Goal: Transaction & Acquisition: Purchase product/service

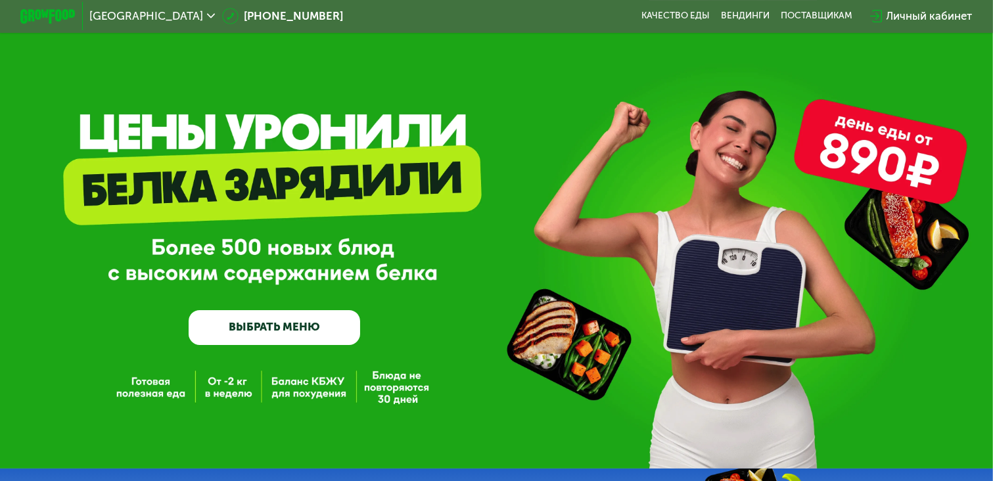
click at [293, 324] on link "ВЫБРАТЬ МЕНЮ" at bounding box center [275, 327] width 172 height 34
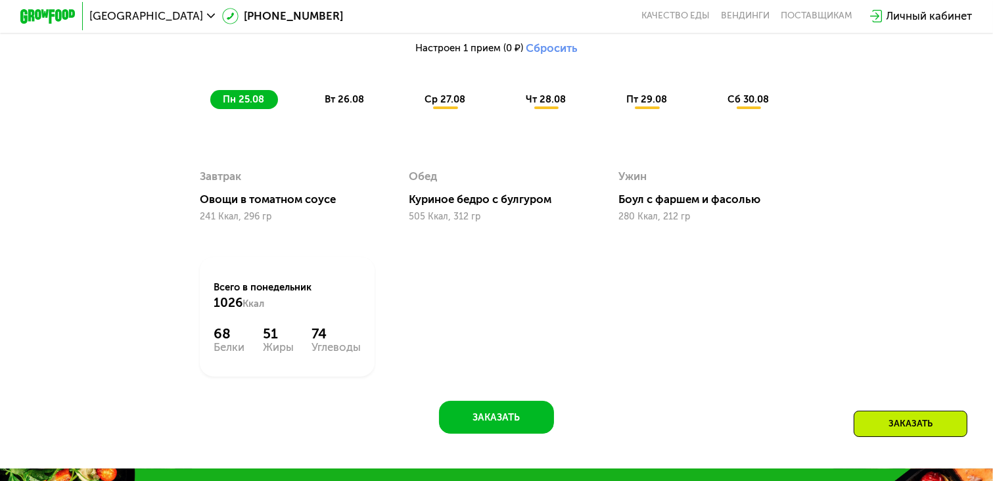
scroll to position [826, 0]
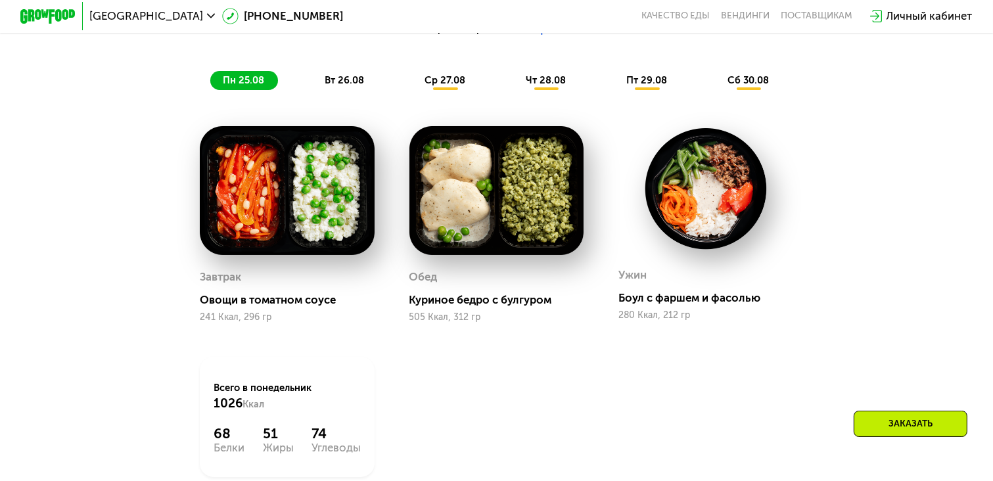
click at [345, 86] on span "вт 26.08" at bounding box center [344, 80] width 39 height 12
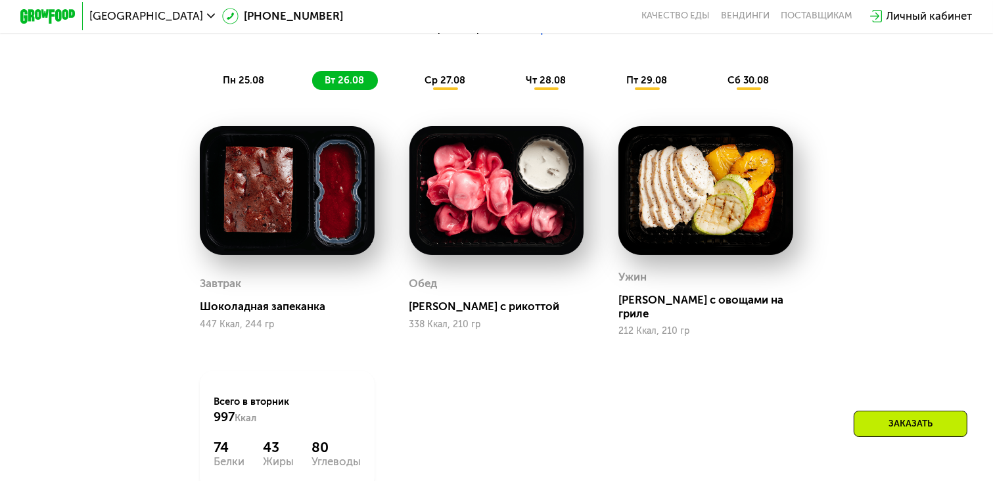
click at [462, 84] on span "ср 27.08" at bounding box center [445, 80] width 41 height 12
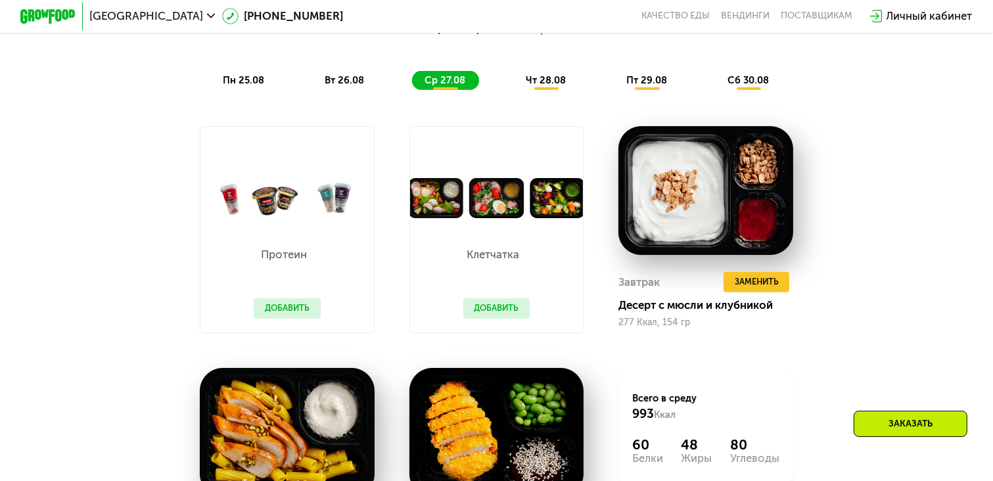
scroll to position [767, 0]
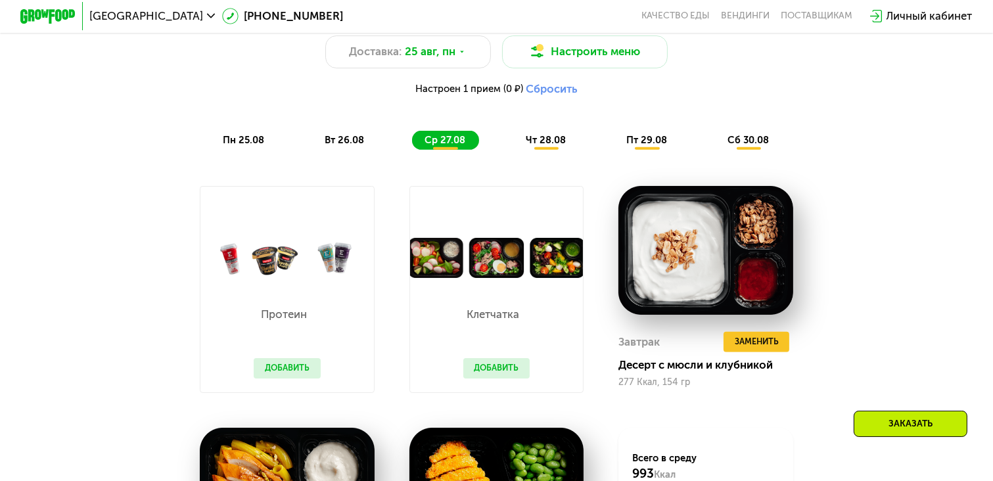
click at [547, 140] on span "чт 28.08" at bounding box center [546, 140] width 40 height 12
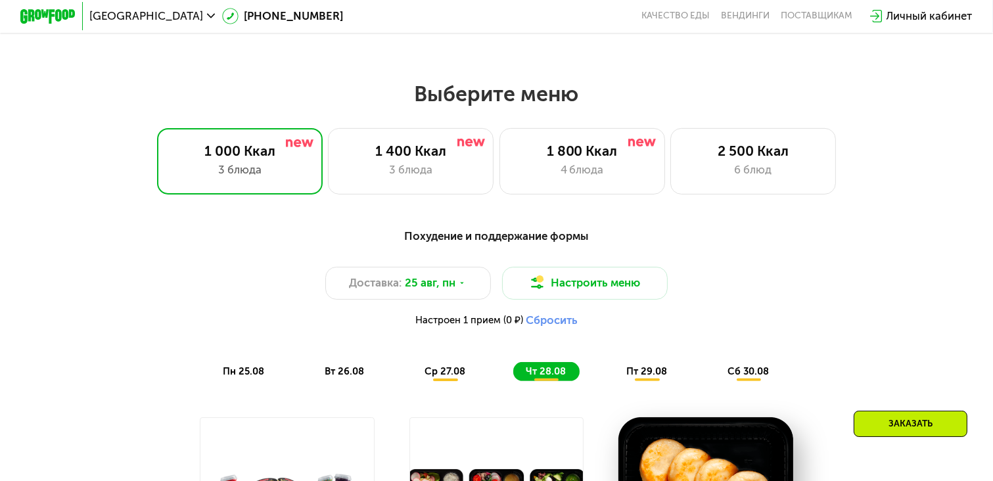
scroll to position [528, 0]
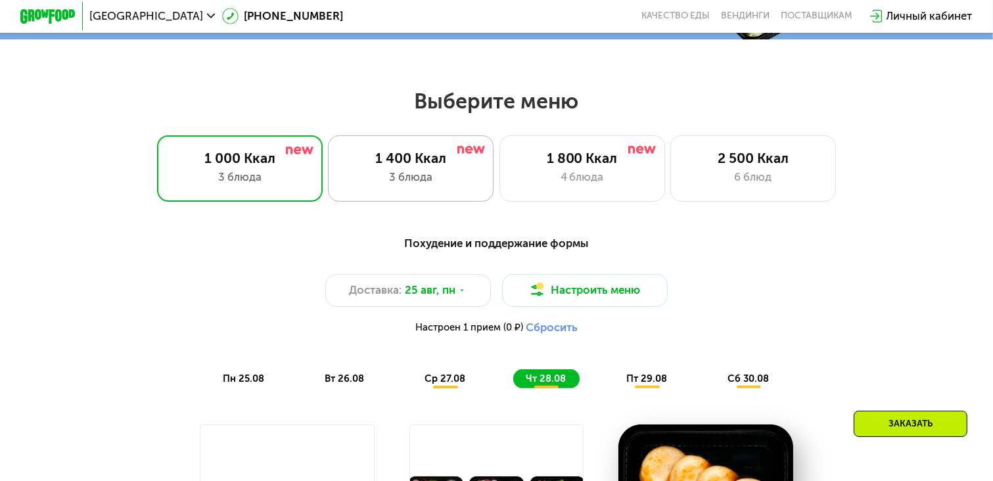
click at [416, 162] on div "1 400 Ккал" at bounding box center [411, 158] width 137 height 16
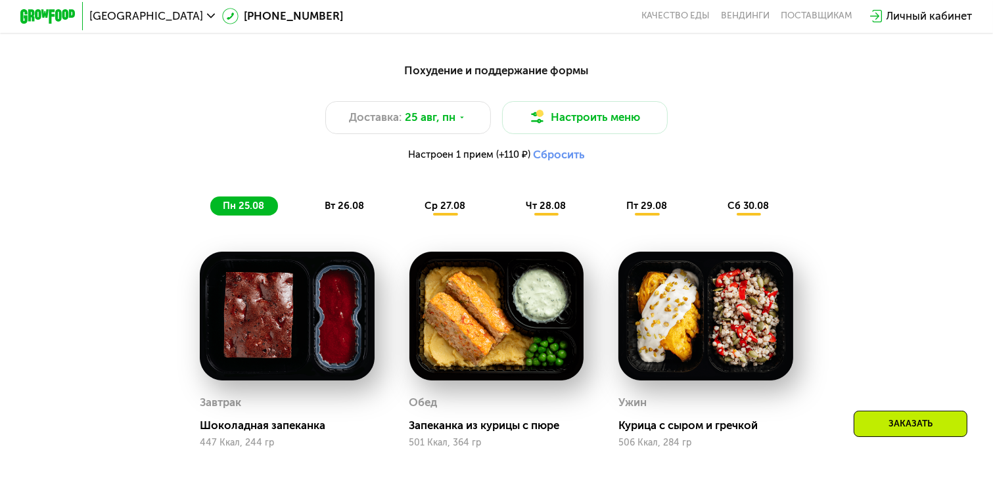
scroll to position [707, 0]
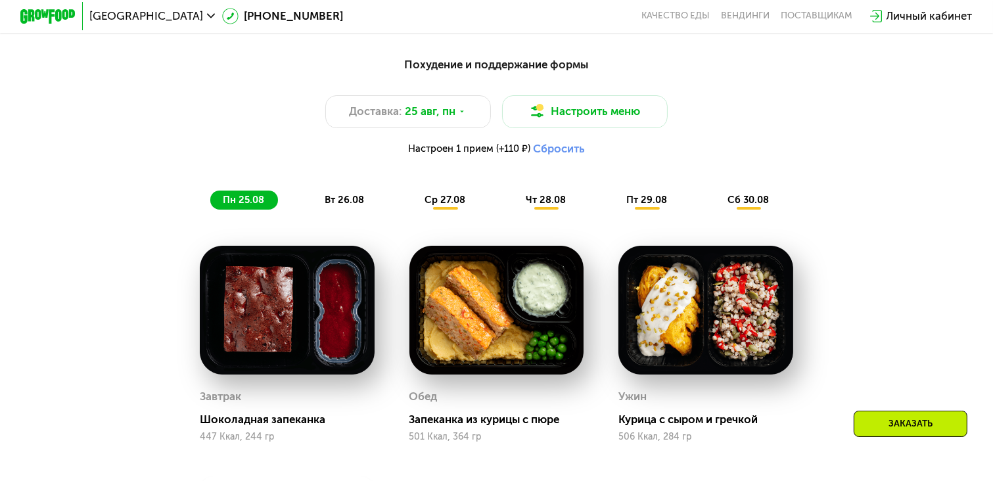
click at [360, 205] on span "вт 26.08" at bounding box center [344, 200] width 39 height 12
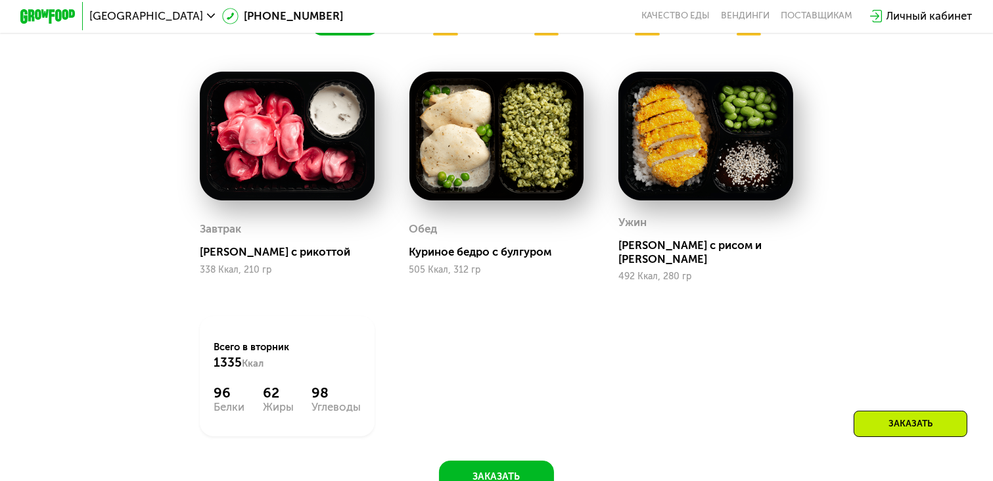
scroll to position [886, 0]
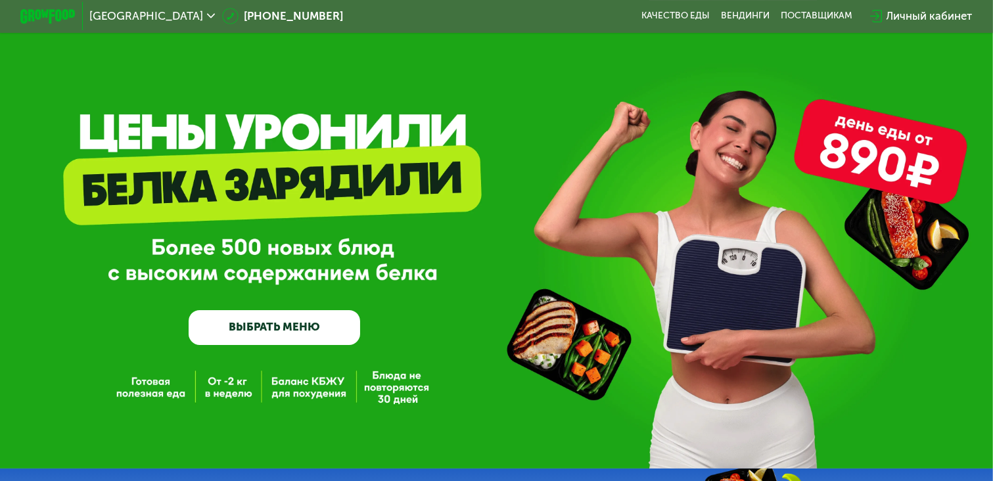
click at [292, 333] on link "ВЫБРАТЬ МЕНЮ" at bounding box center [275, 327] width 172 height 34
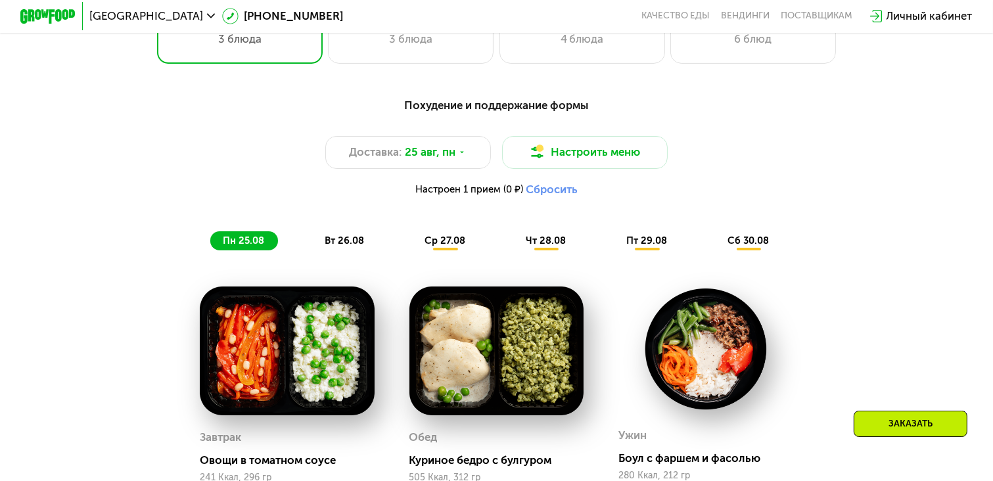
scroll to position [707, 0]
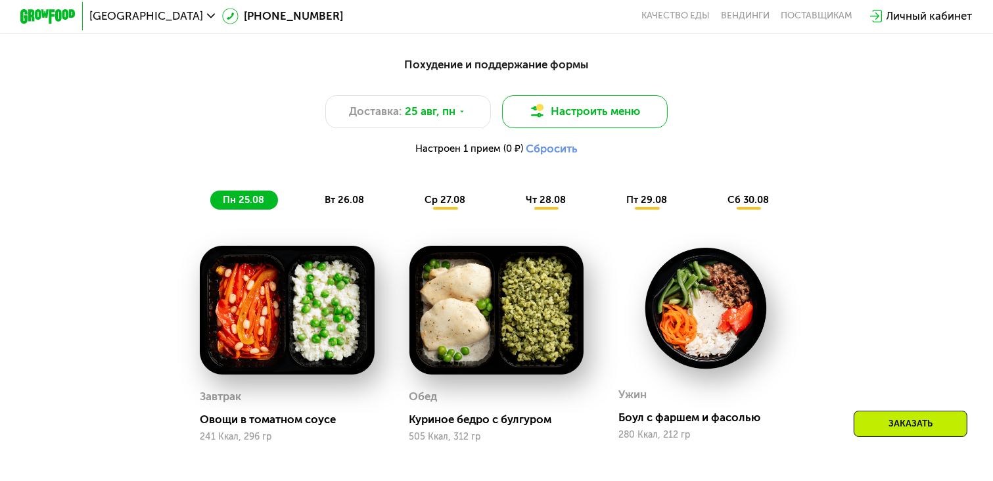
click at [596, 116] on button "Настроить меню" at bounding box center [585, 111] width 166 height 33
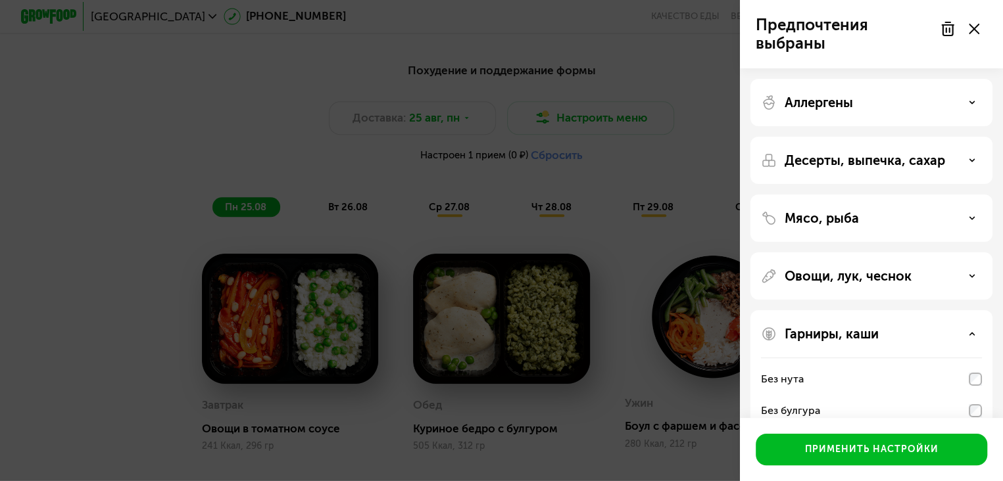
click at [970, 99] on icon at bounding box center [972, 102] width 7 height 7
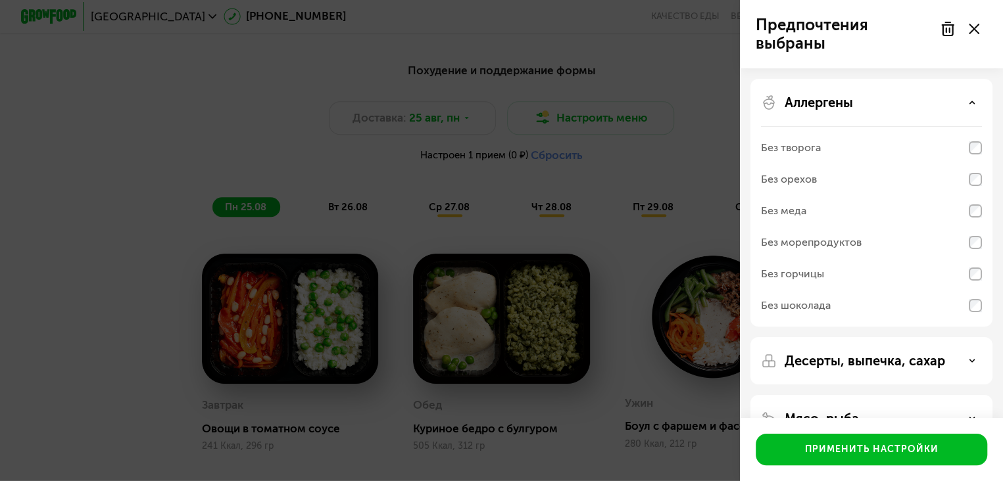
click at [970, 99] on icon at bounding box center [972, 102] width 7 height 7
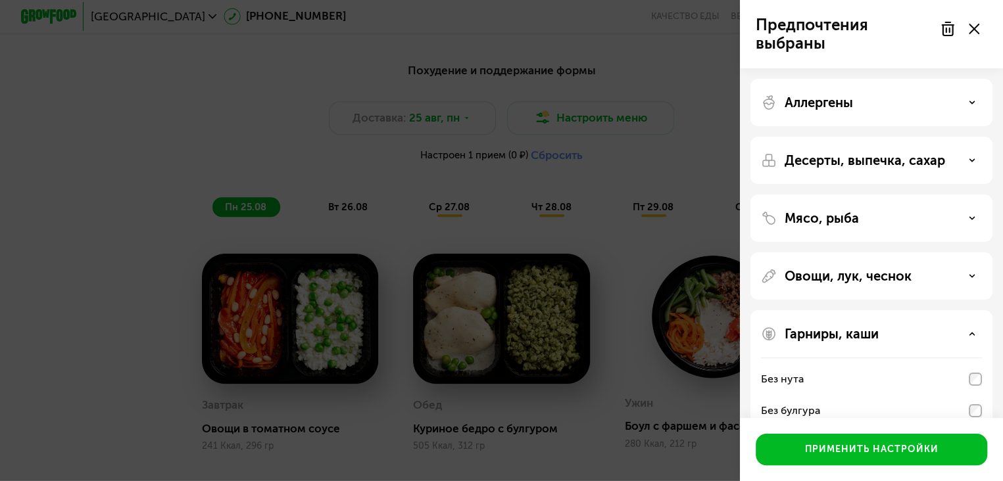
click at [970, 159] on use at bounding box center [972, 160] width 5 height 2
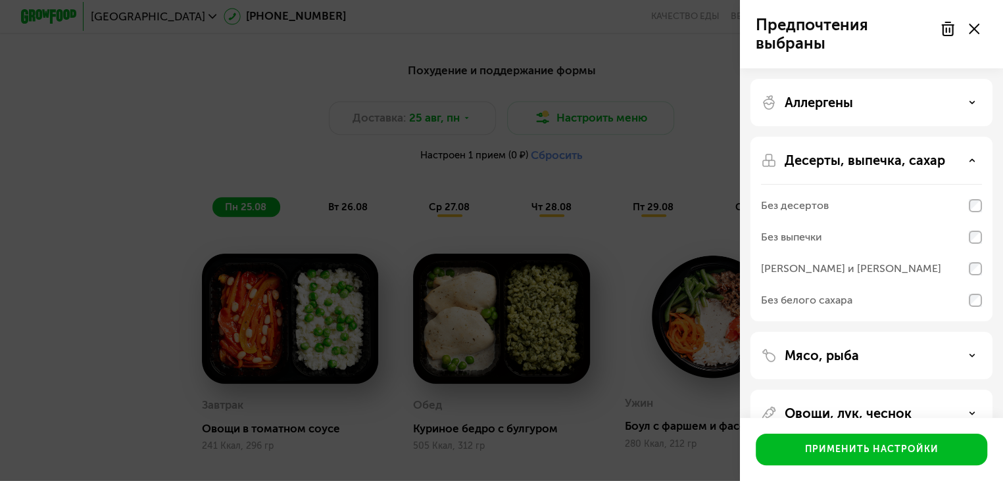
click at [817, 208] on div "Без десертов" at bounding box center [795, 206] width 68 height 16
click at [969, 160] on icon at bounding box center [972, 160] width 7 height 7
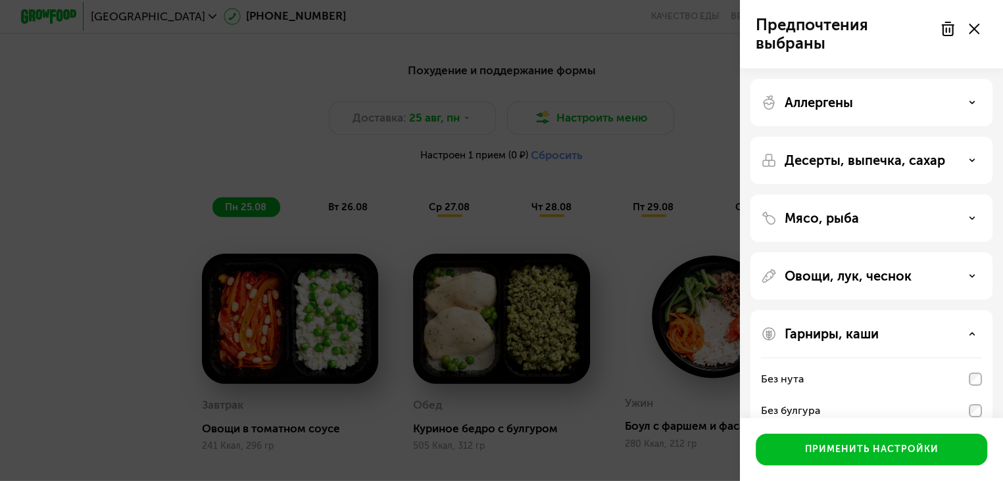
click at [172, 212] on div "Предпочтения выбраны Аллергены Десерты, выпечка, сахар Мясо, рыба Овощи, лук, ч…" at bounding box center [501, 240] width 1003 height 481
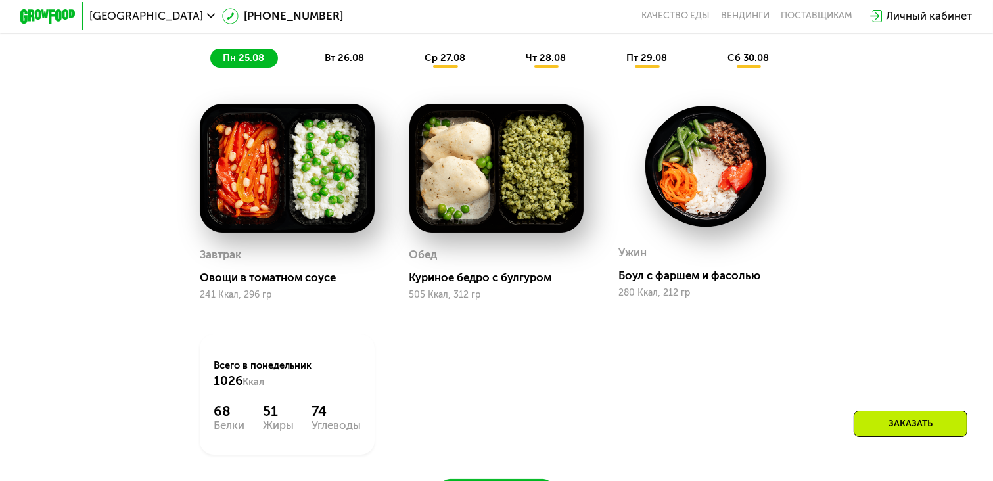
scroll to position [826, 0]
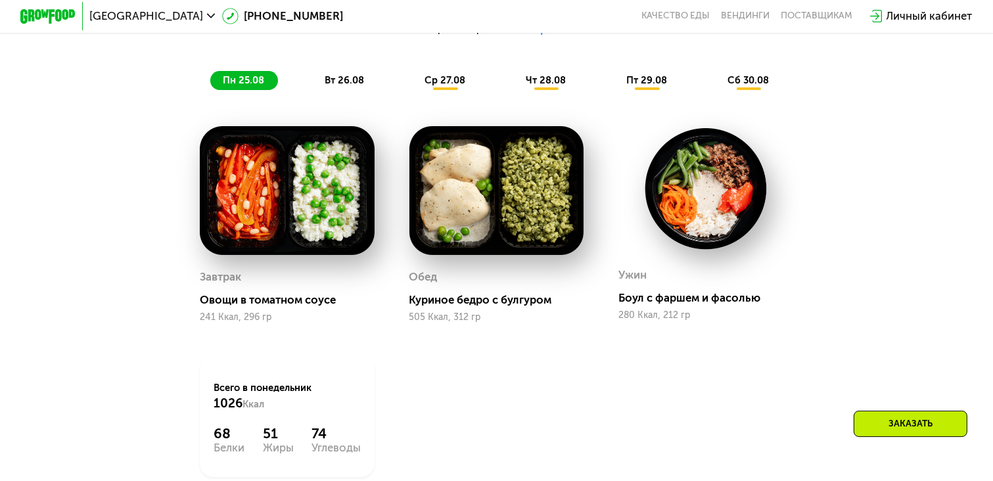
click at [444, 86] on span "ср 27.08" at bounding box center [445, 80] width 41 height 12
